Goal: Check status: Check status

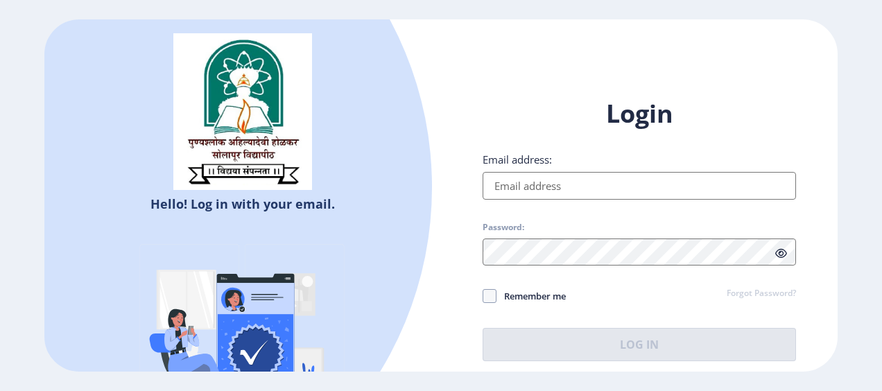
click at [544, 186] on input "Email address:" at bounding box center [639, 186] width 313 height 28
type input "[EMAIL_ADDRESS][DOMAIN_NAME]"
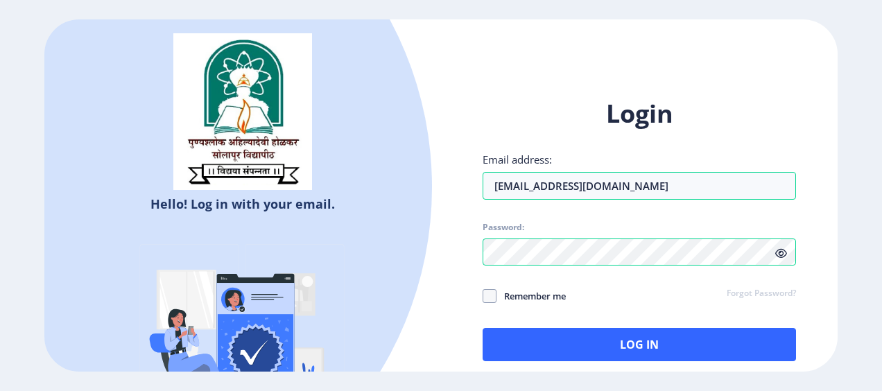
click at [501, 297] on span "Remember me" at bounding box center [530, 296] width 69 height 17
click at [483, 296] on input "Remember me" at bounding box center [483, 295] width 1 height 1
checkbox input "true"
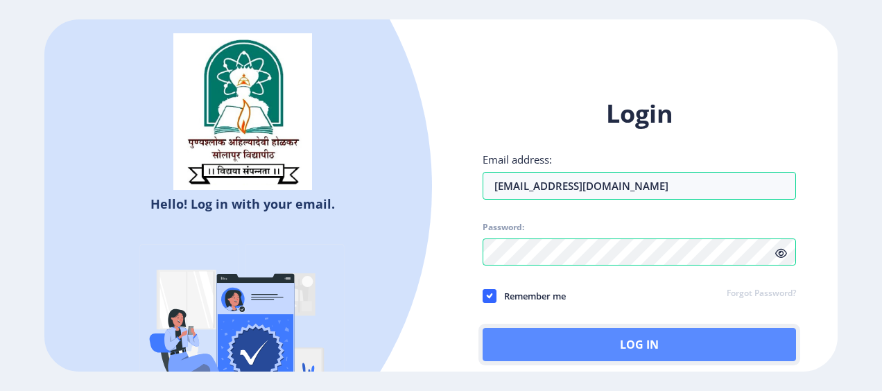
click at [495, 333] on button "Log In" at bounding box center [639, 344] width 313 height 33
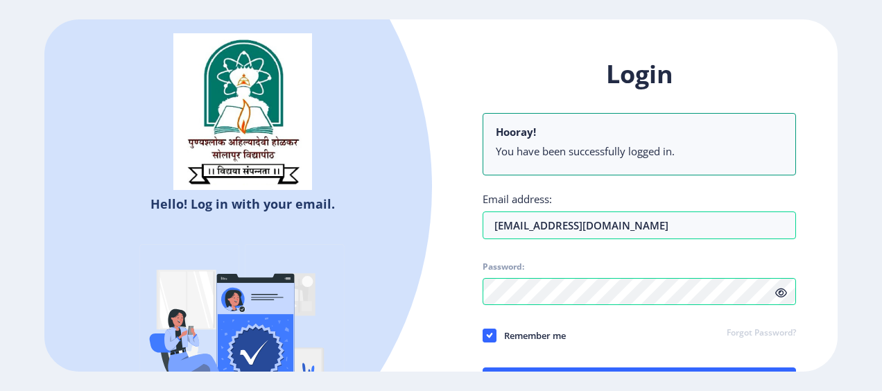
click at [451, 333] on div "Login Hooray! You have been successfully logged in. Email address: [EMAIL_ADDRE…" at bounding box center [639, 240] width 397 height 407
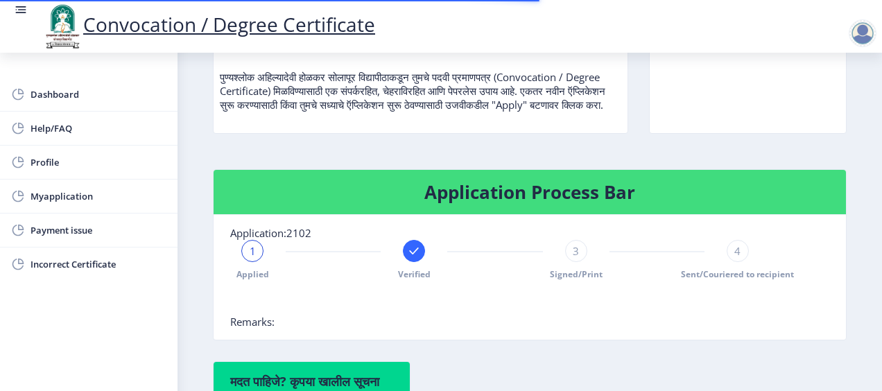
scroll to position [277, 0]
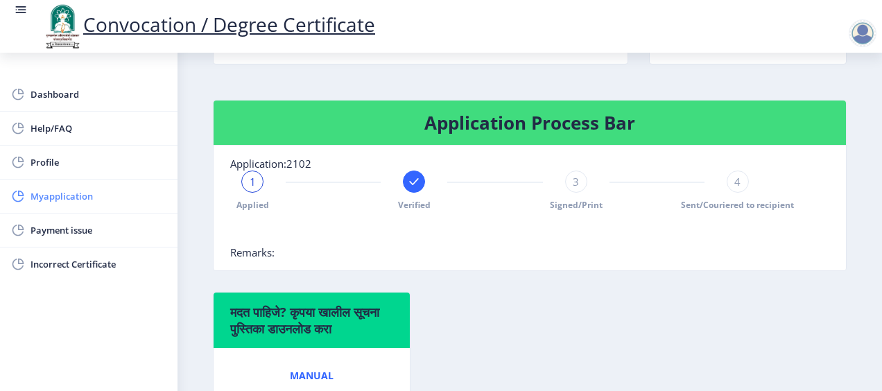
click at [53, 197] on span "Myapplication" at bounding box center [99, 196] width 136 height 17
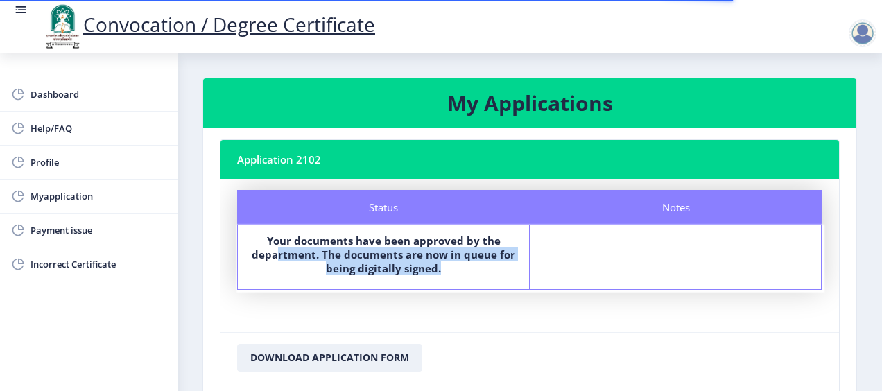
drag, startPoint x: 280, startPoint y: 251, endPoint x: 442, endPoint y: 272, distance: 163.6
click at [442, 272] on label "Your documents have been approved by the department. The documents are now in q…" at bounding box center [383, 255] width 266 height 42
click at [437, 270] on b "Your documents have been approved by the department. The documents are now in q…" at bounding box center [383, 255] width 263 height 42
drag, startPoint x: 446, startPoint y: 270, endPoint x: 254, endPoint y: 244, distance: 193.8
click at [255, 247] on label "Your documents have been approved by the department. The documents are now in q…" at bounding box center [383, 255] width 266 height 42
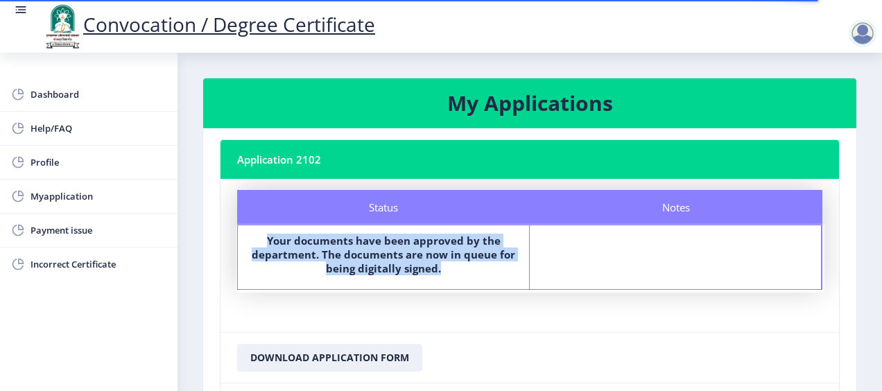
drag, startPoint x: 268, startPoint y: 240, endPoint x: 446, endPoint y: 262, distance: 179.5
click at [446, 262] on label "Your documents have been approved by the department. The documents are now in q…" at bounding box center [383, 255] width 266 height 42
